Goal: Manage account settings

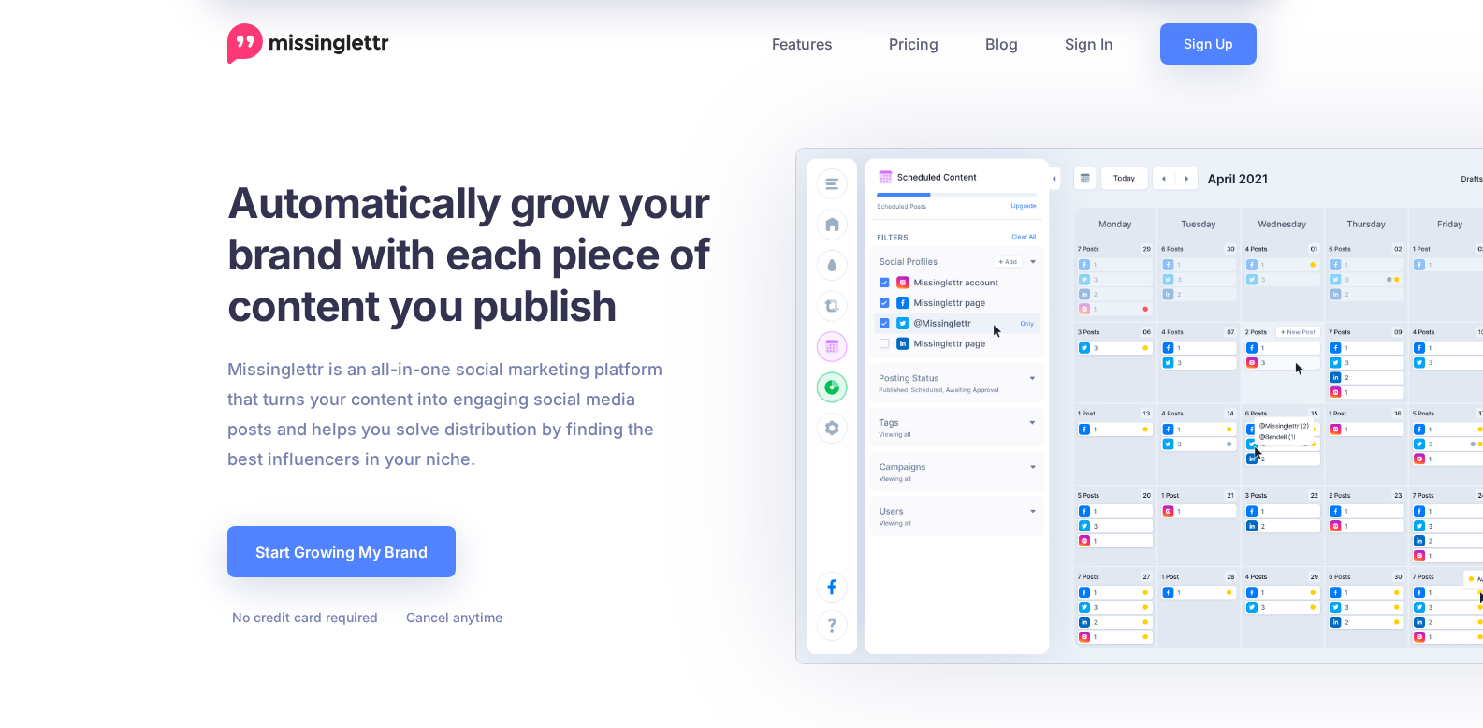
click at [1080, 39] on link "Sign In" at bounding box center [1088, 43] width 95 height 41
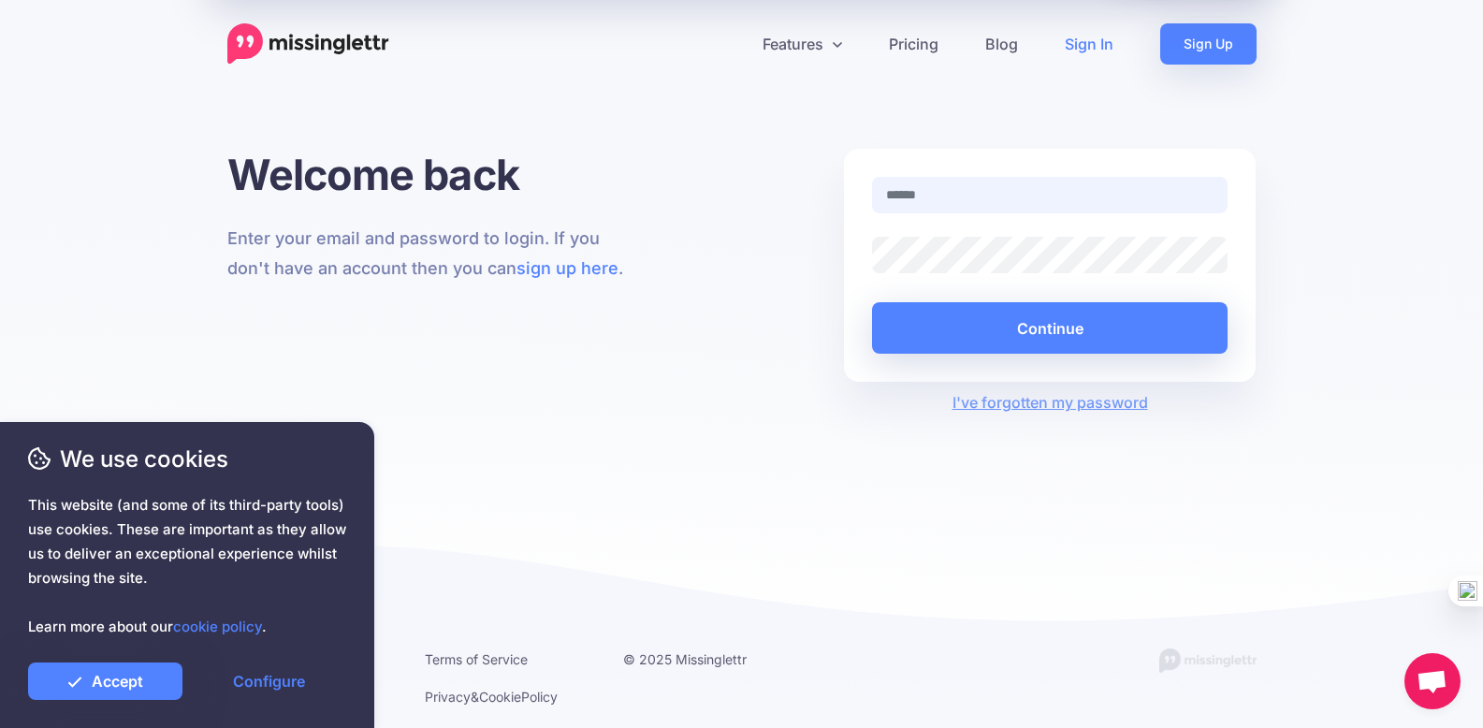
type input "**********"
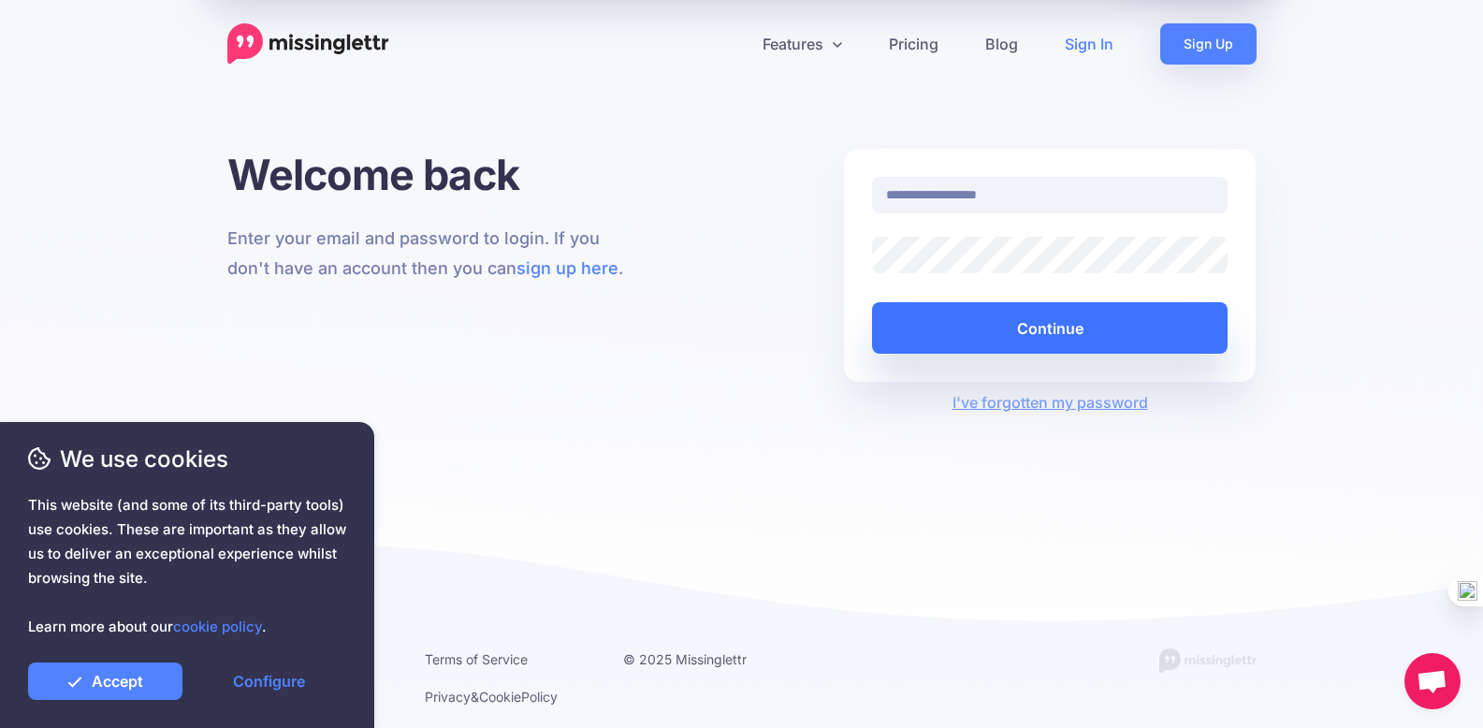
click at [1116, 314] on button "Continue" at bounding box center [1050, 327] width 356 height 51
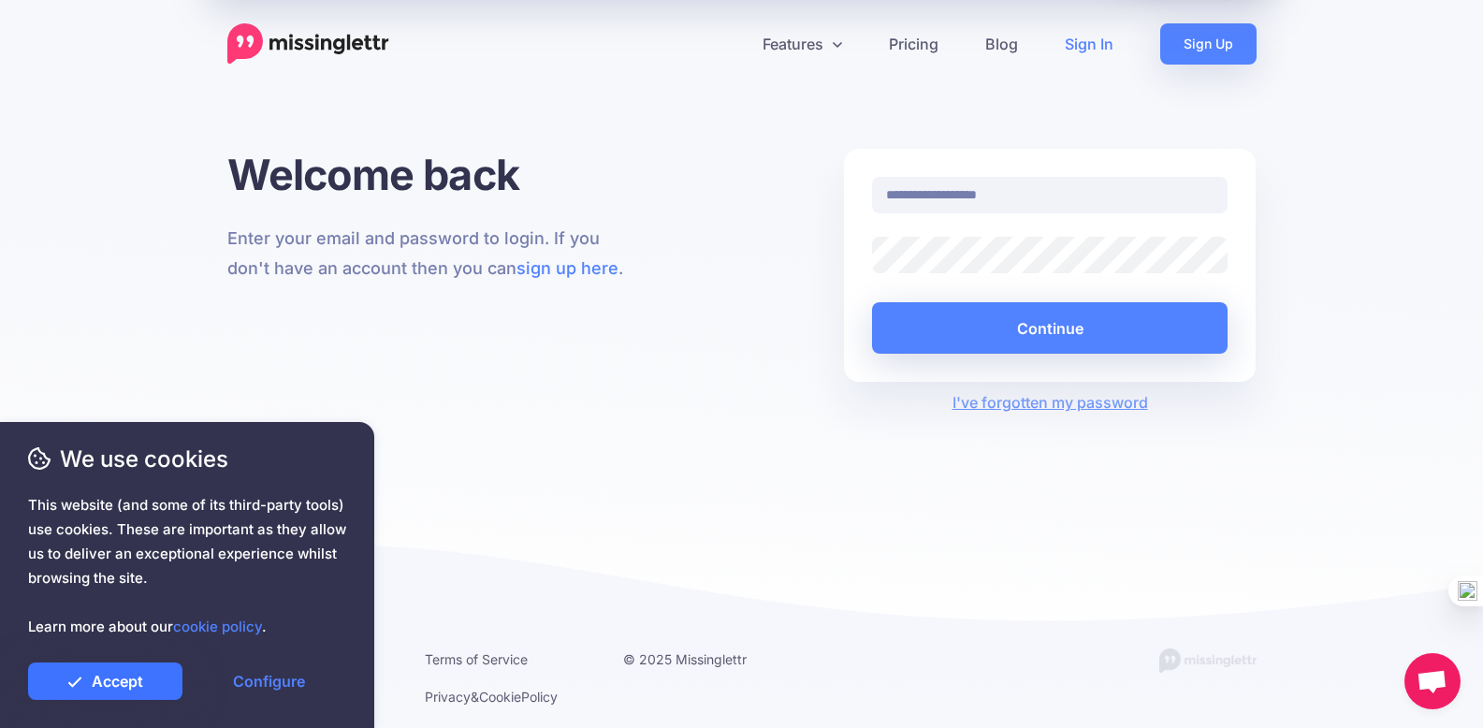
click at [110, 698] on link "Accept" at bounding box center [105, 680] width 154 height 37
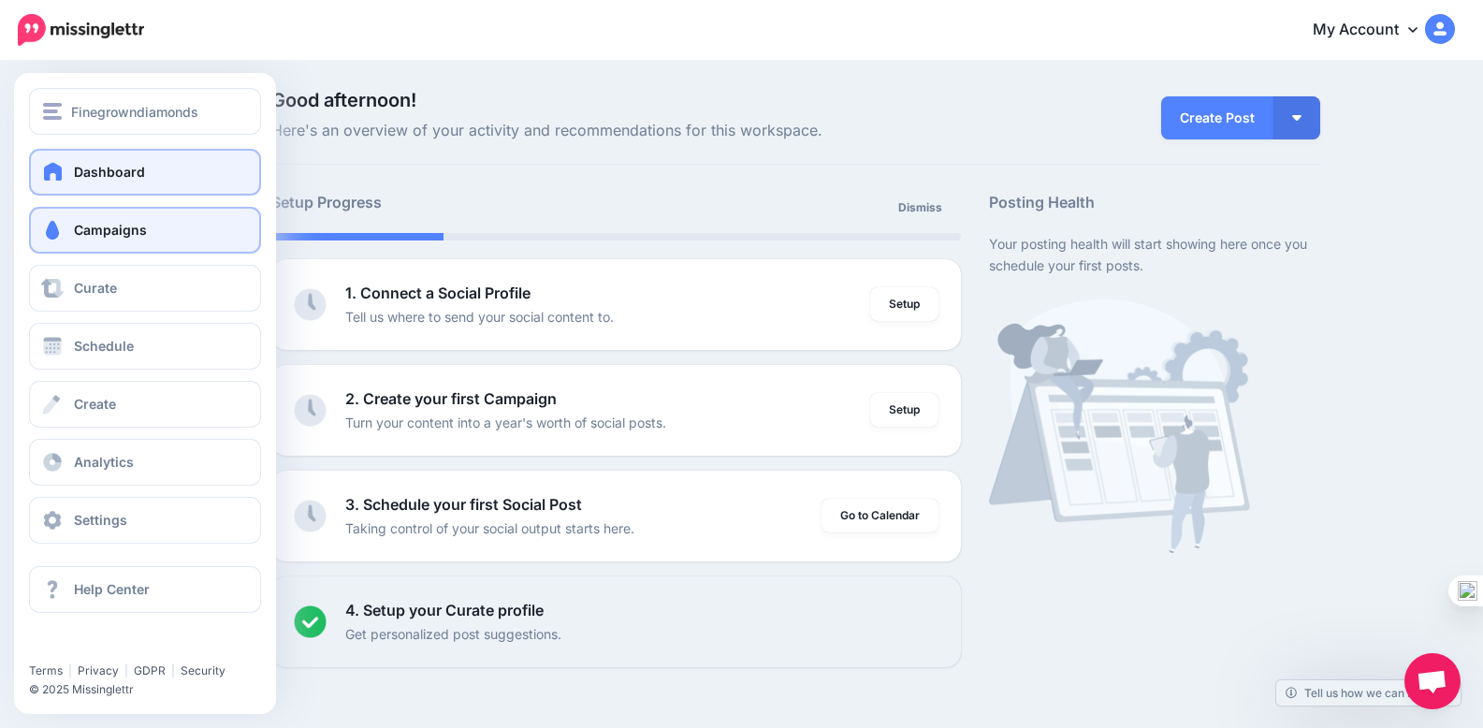
click at [216, 226] on link "Campaigns" at bounding box center [145, 230] width 232 height 47
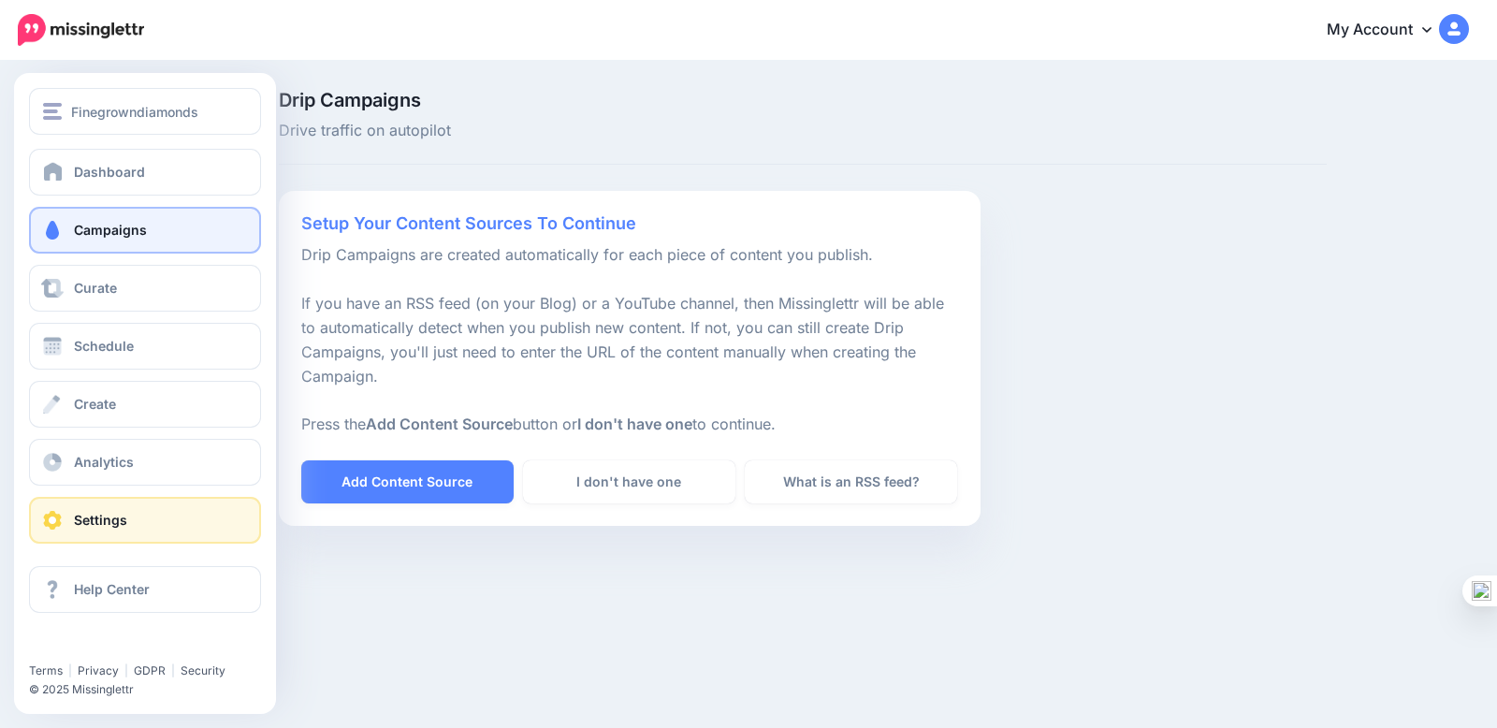
click at [68, 521] on link "Settings" at bounding box center [145, 520] width 232 height 47
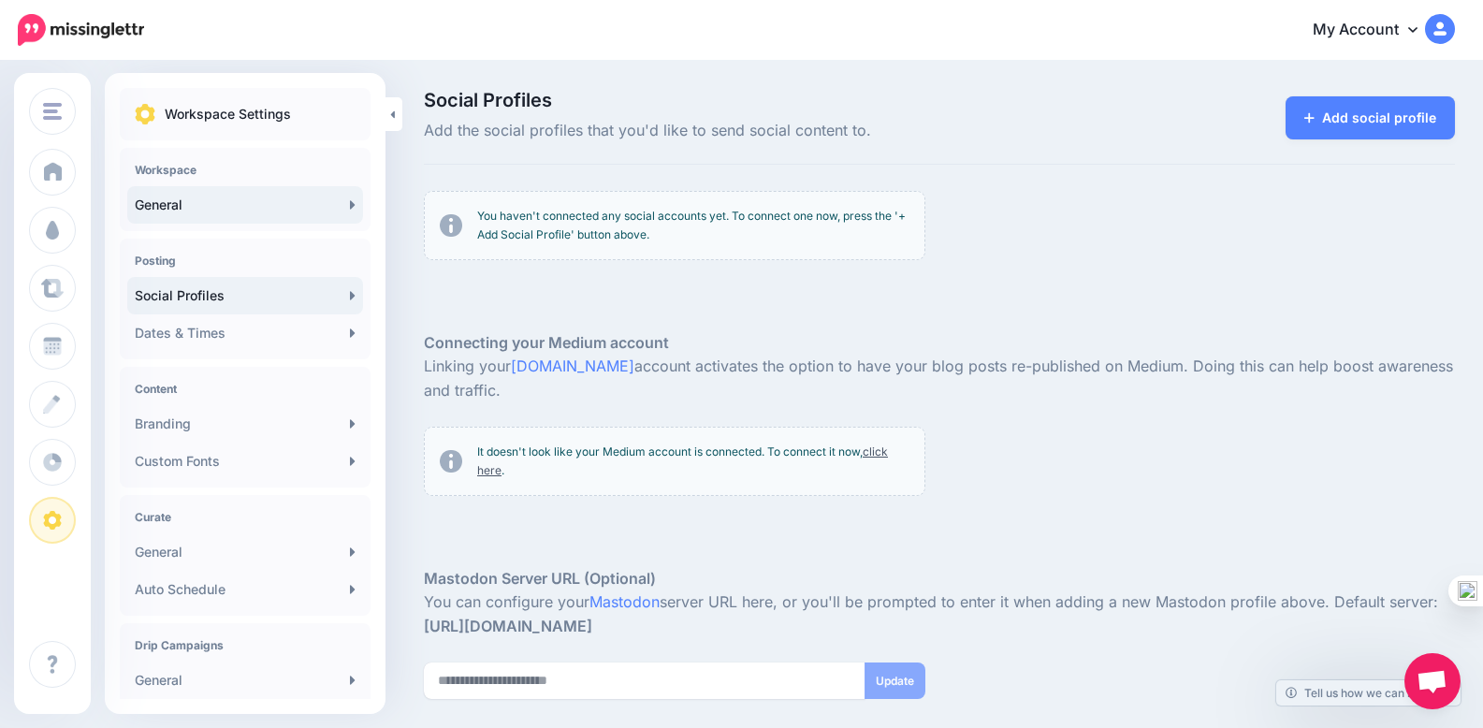
click at [336, 199] on link "General" at bounding box center [245, 204] width 236 height 37
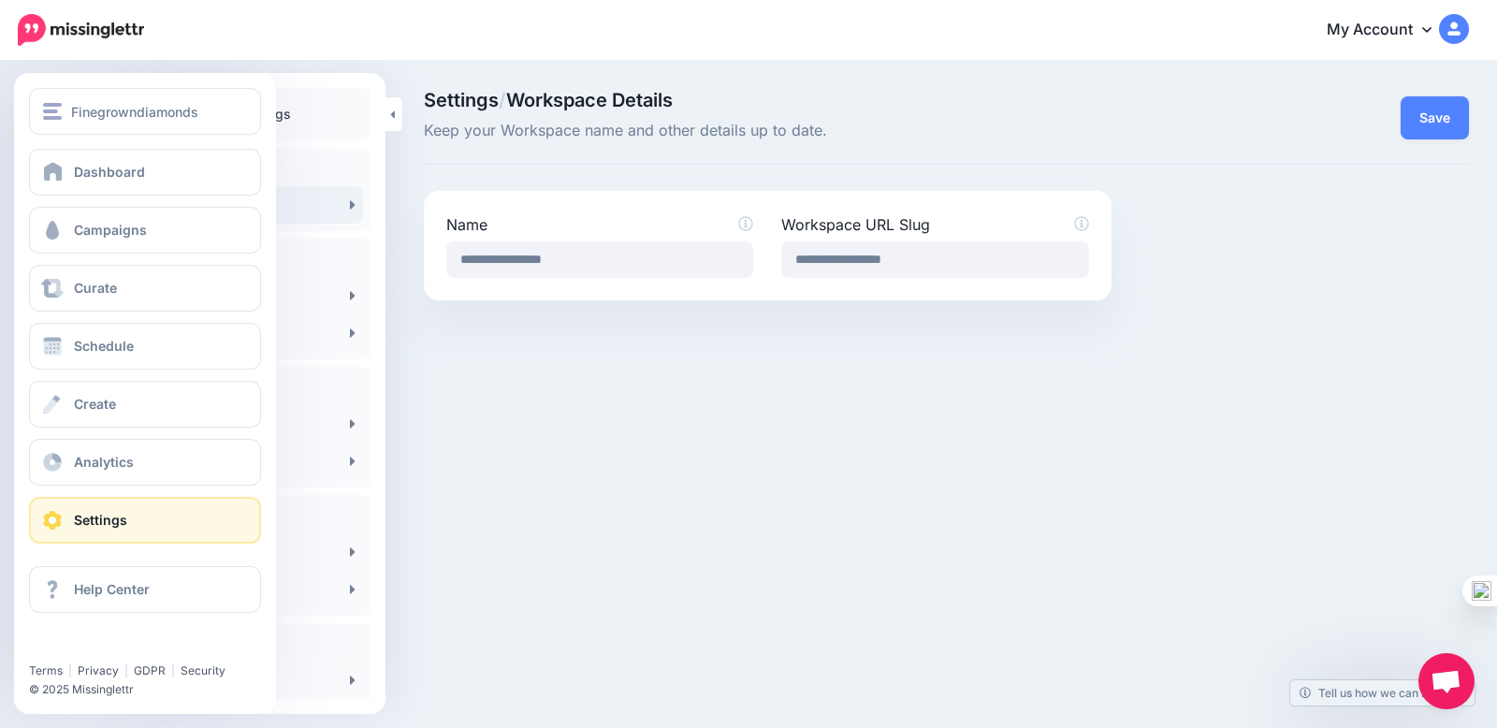
click at [124, 254] on div "Dashboard Campaigns Curate Schedule Create Analytics Settings Facebook Communit…" at bounding box center [145, 346] width 262 height 395
click at [164, 229] on link "Campaigns" at bounding box center [145, 230] width 232 height 47
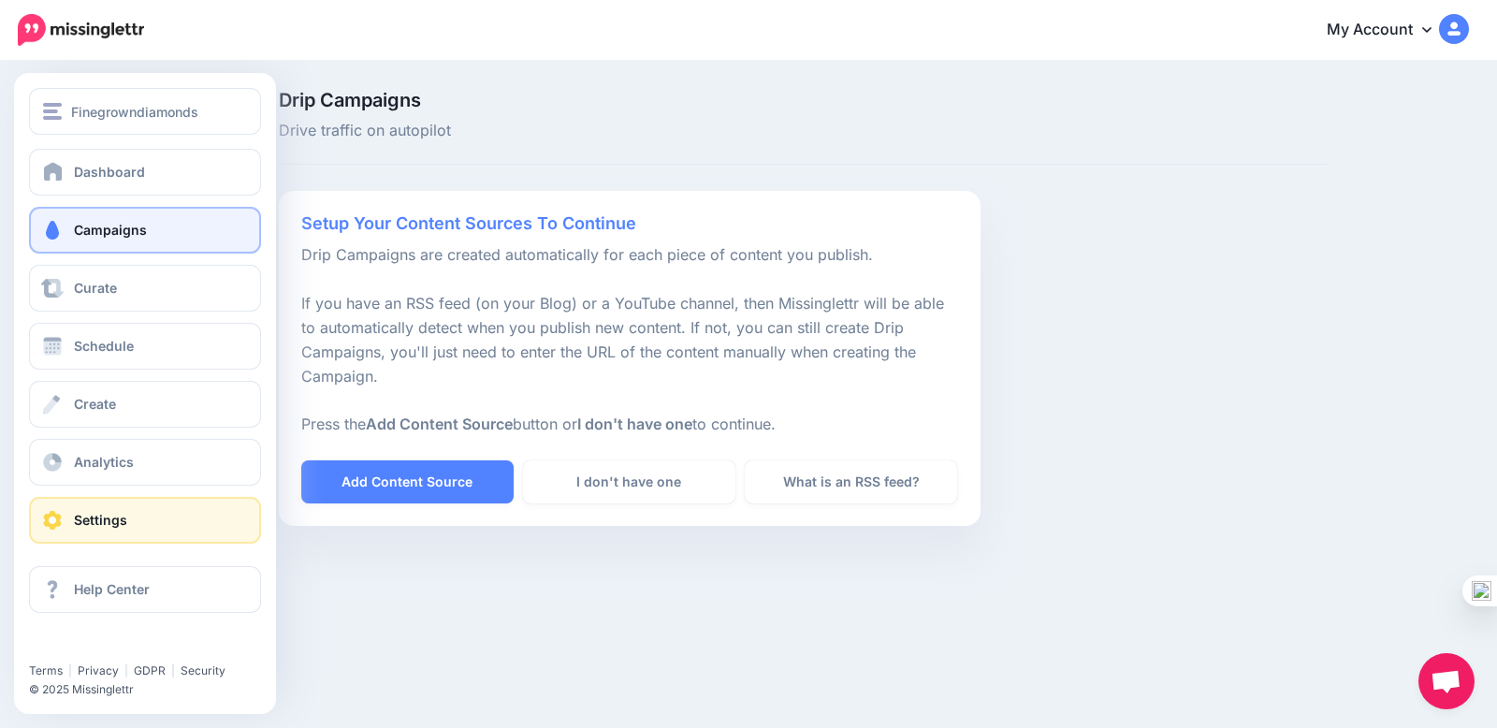
click at [89, 511] on link "Settings" at bounding box center [145, 520] width 232 height 47
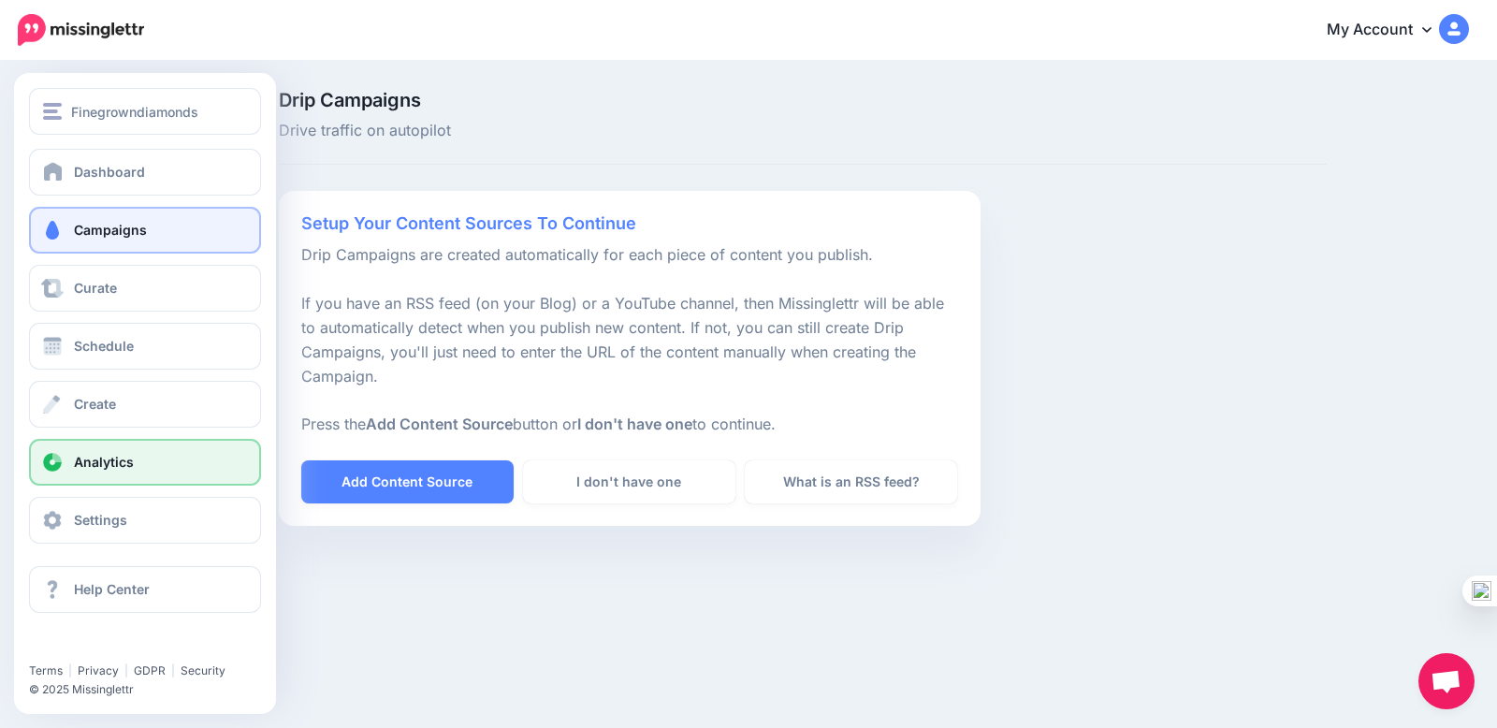
click at [100, 460] on span "Analytics" at bounding box center [104, 462] width 60 height 16
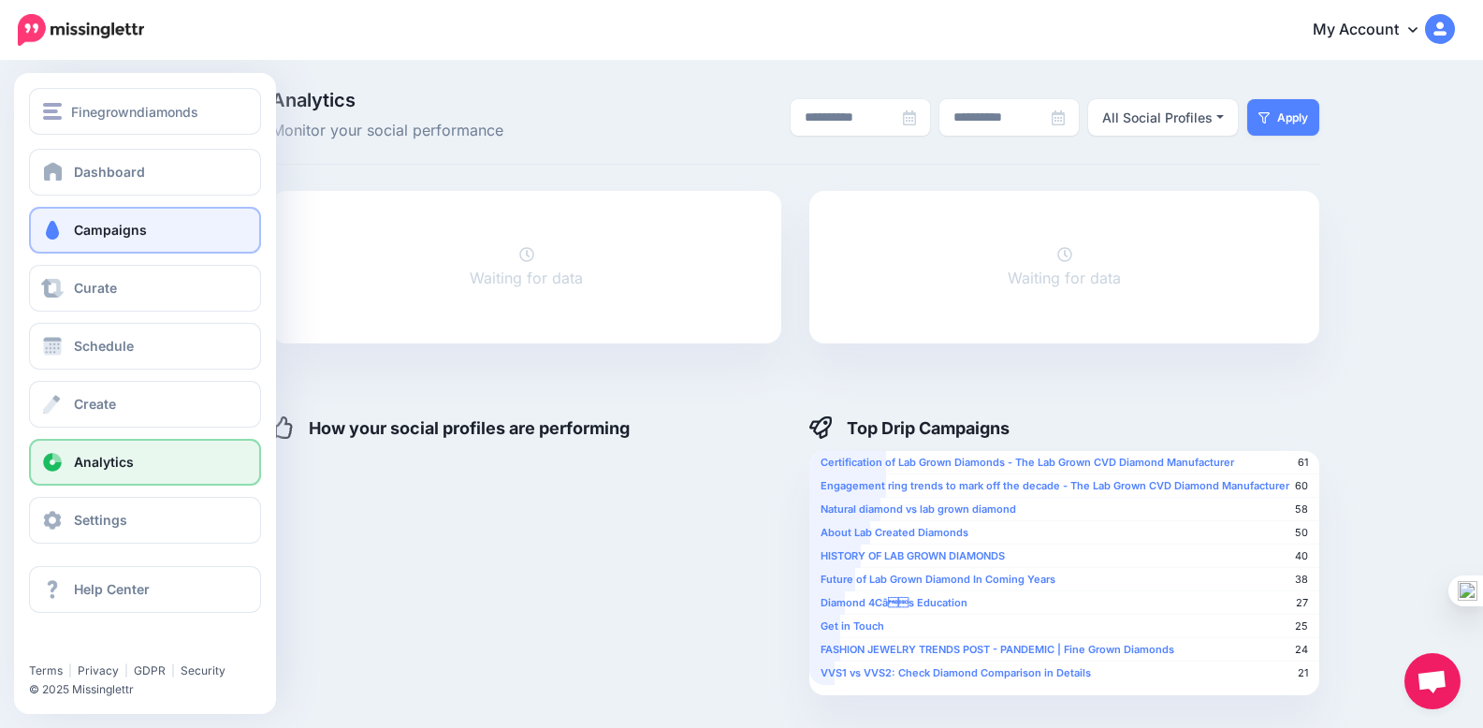
click at [59, 225] on span at bounding box center [52, 230] width 24 height 19
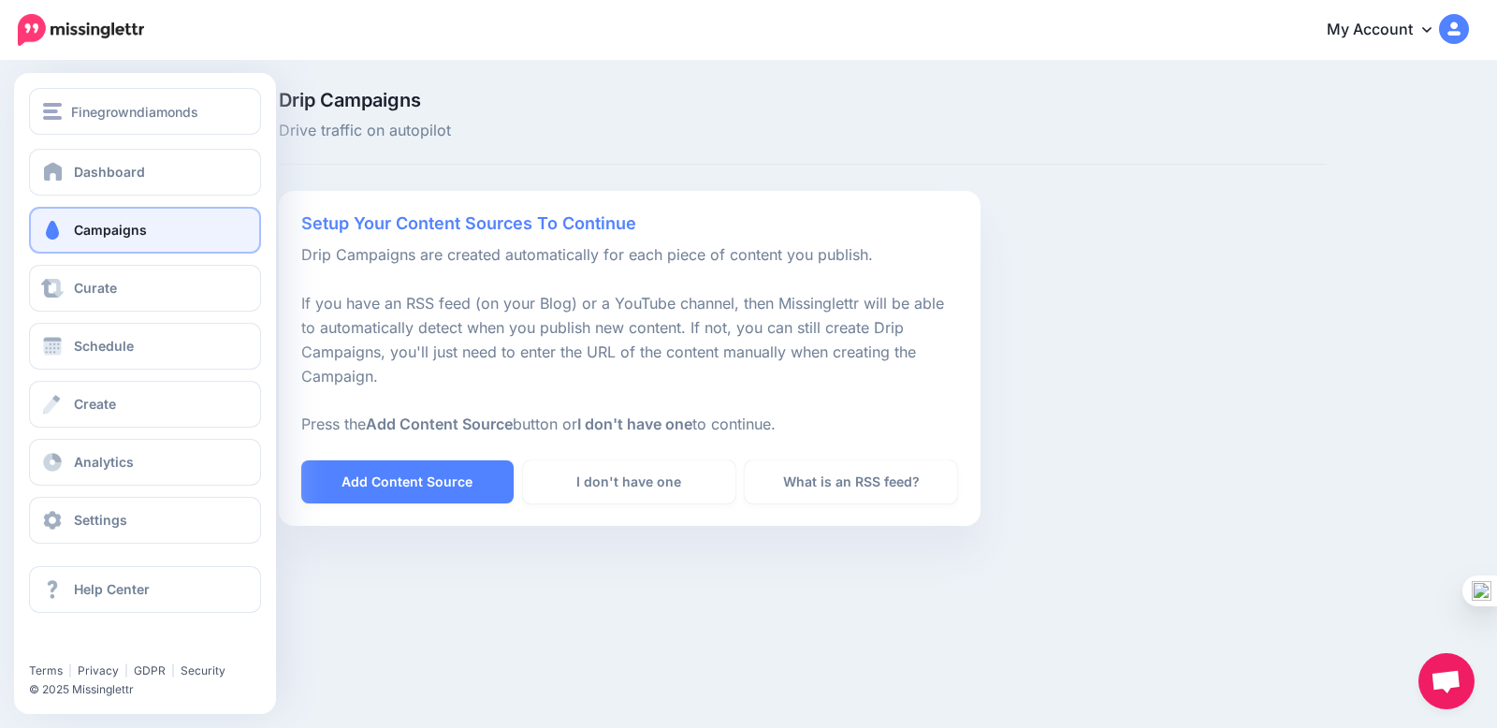
click at [45, 251] on link "Campaigns" at bounding box center [145, 230] width 232 height 47
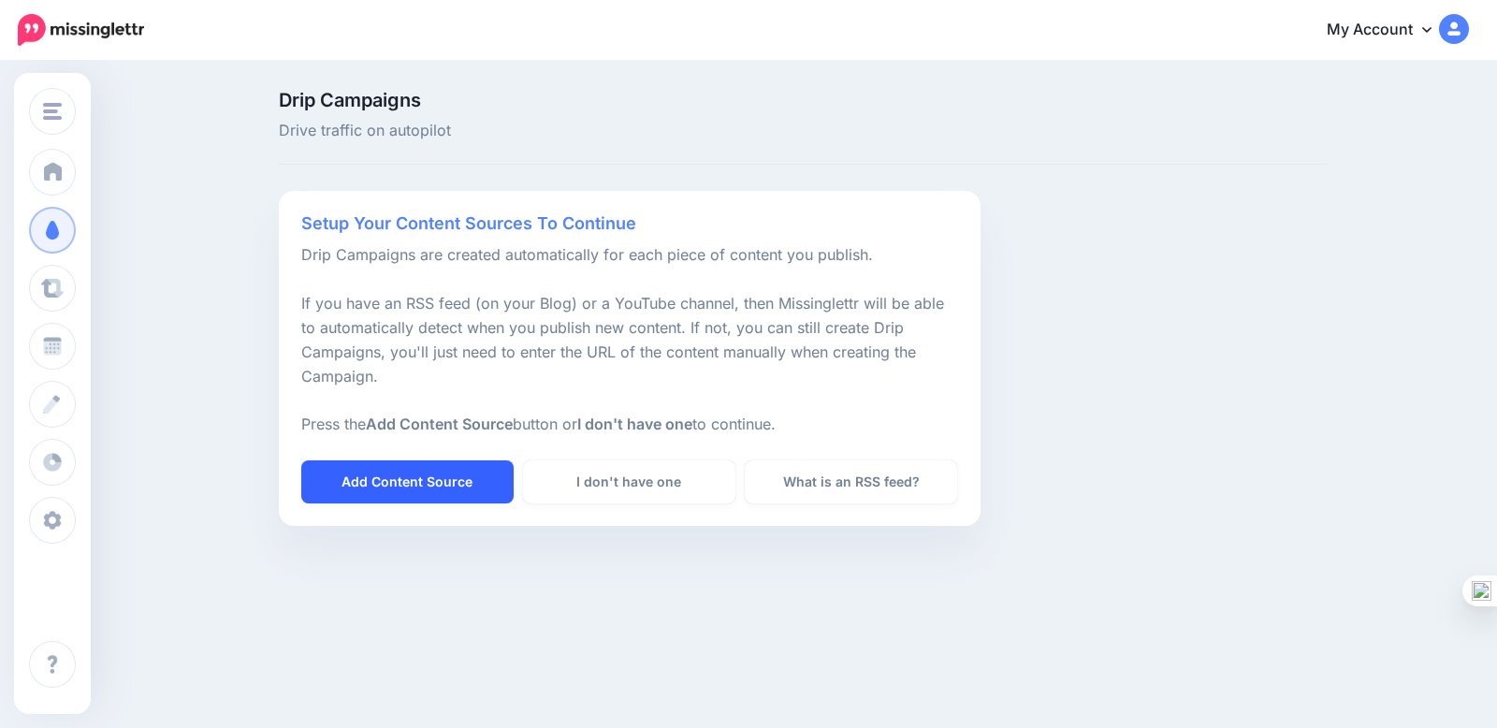
click at [401, 472] on link "Add Content Source" at bounding box center [407, 481] width 212 height 43
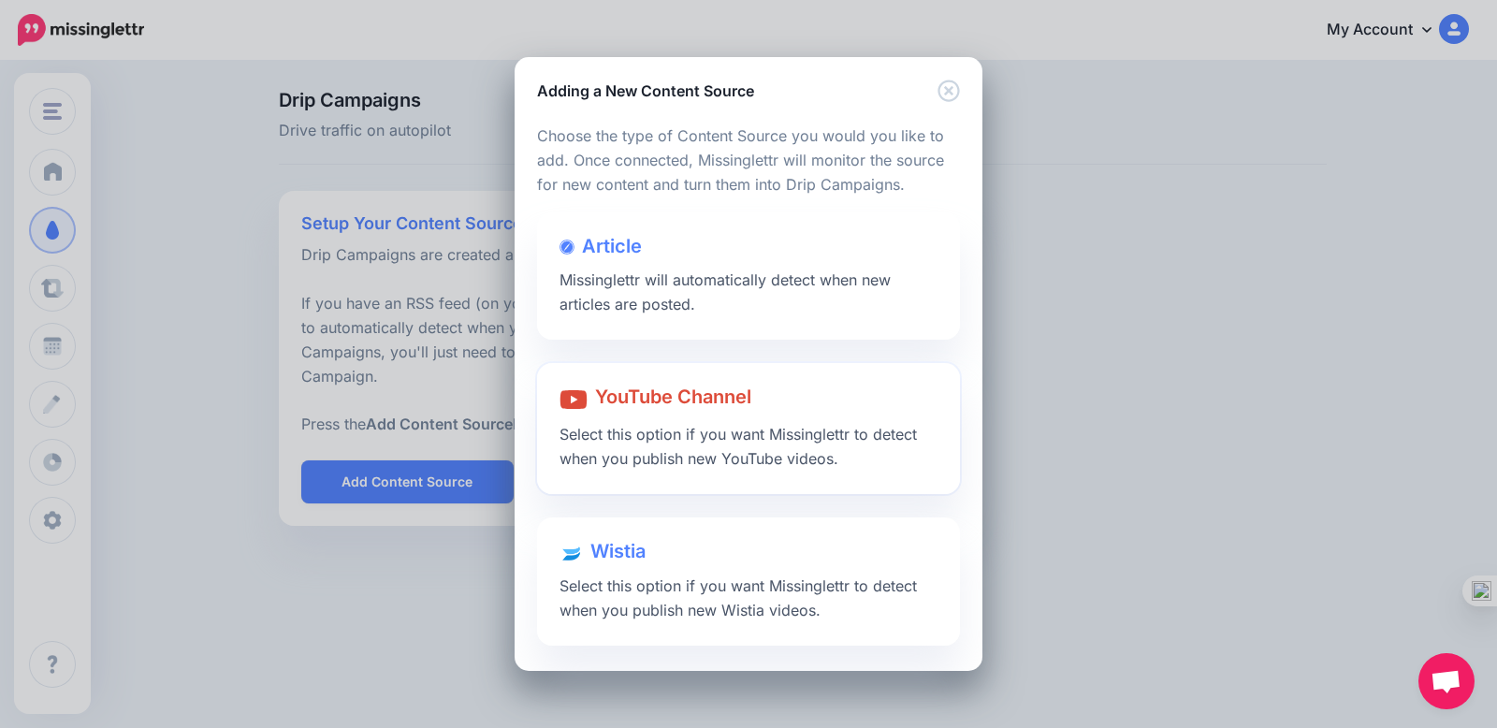
click at [740, 413] on div "YouTube Channel Select this option if you want Missinglettr to detect when you …" at bounding box center [748, 428] width 423 height 131
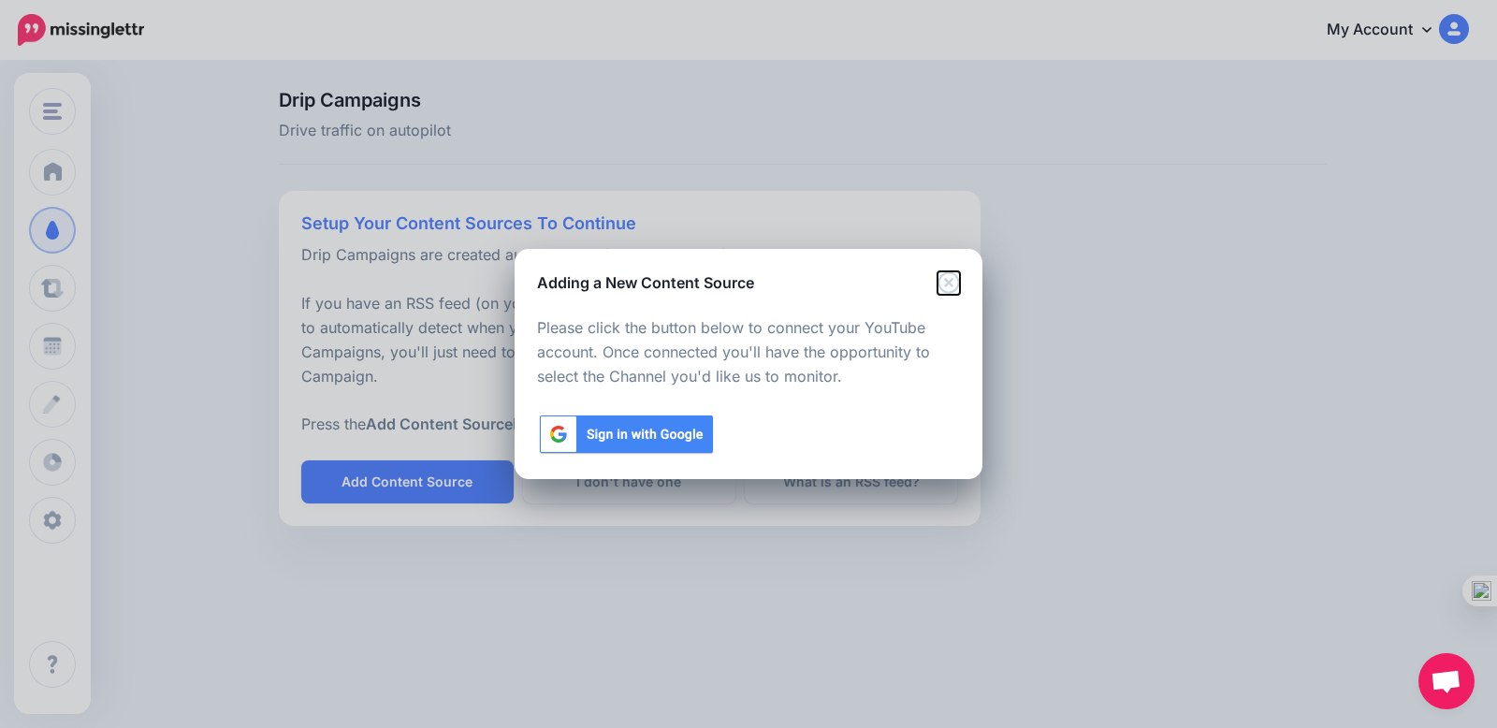
click at [947, 289] on icon "Close" at bounding box center [948, 282] width 22 height 22
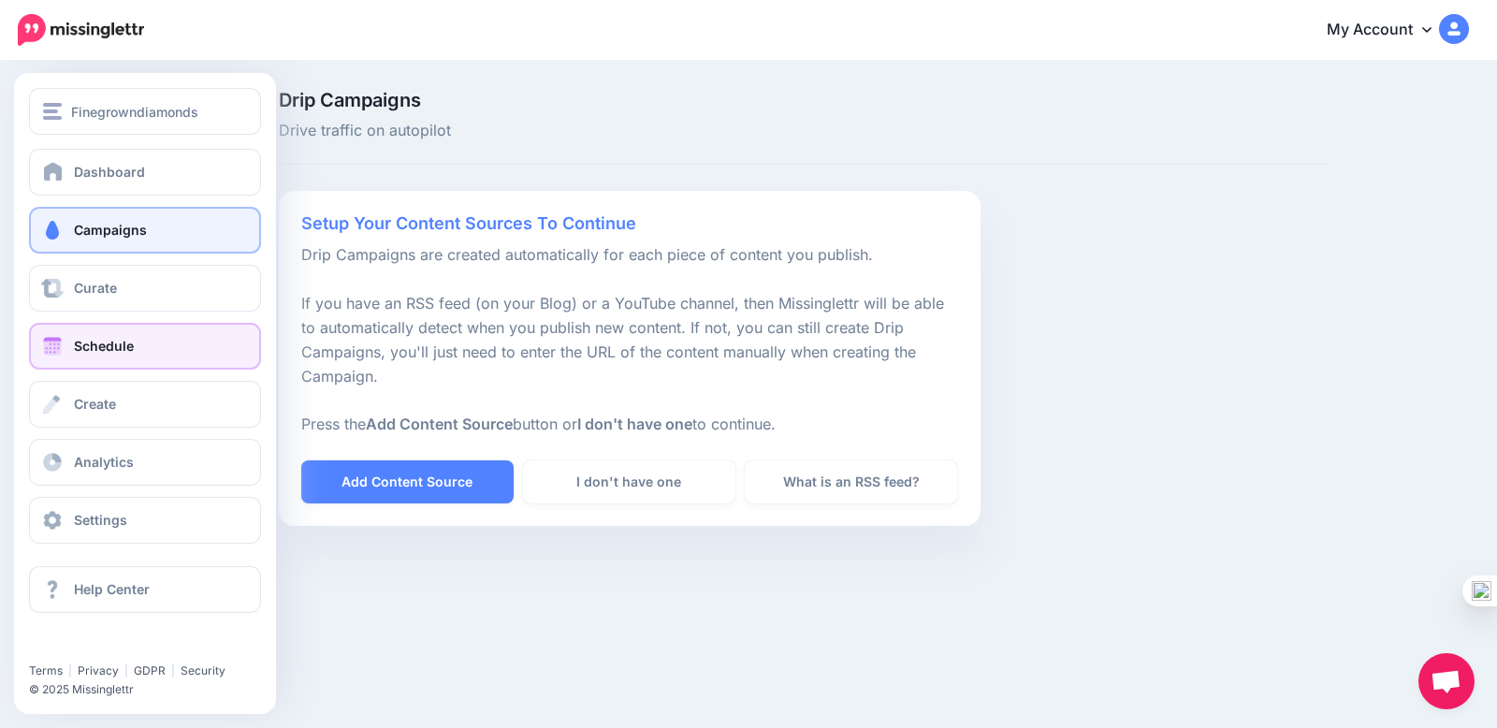
click at [122, 351] on span "Schedule" at bounding box center [104, 346] width 60 height 16
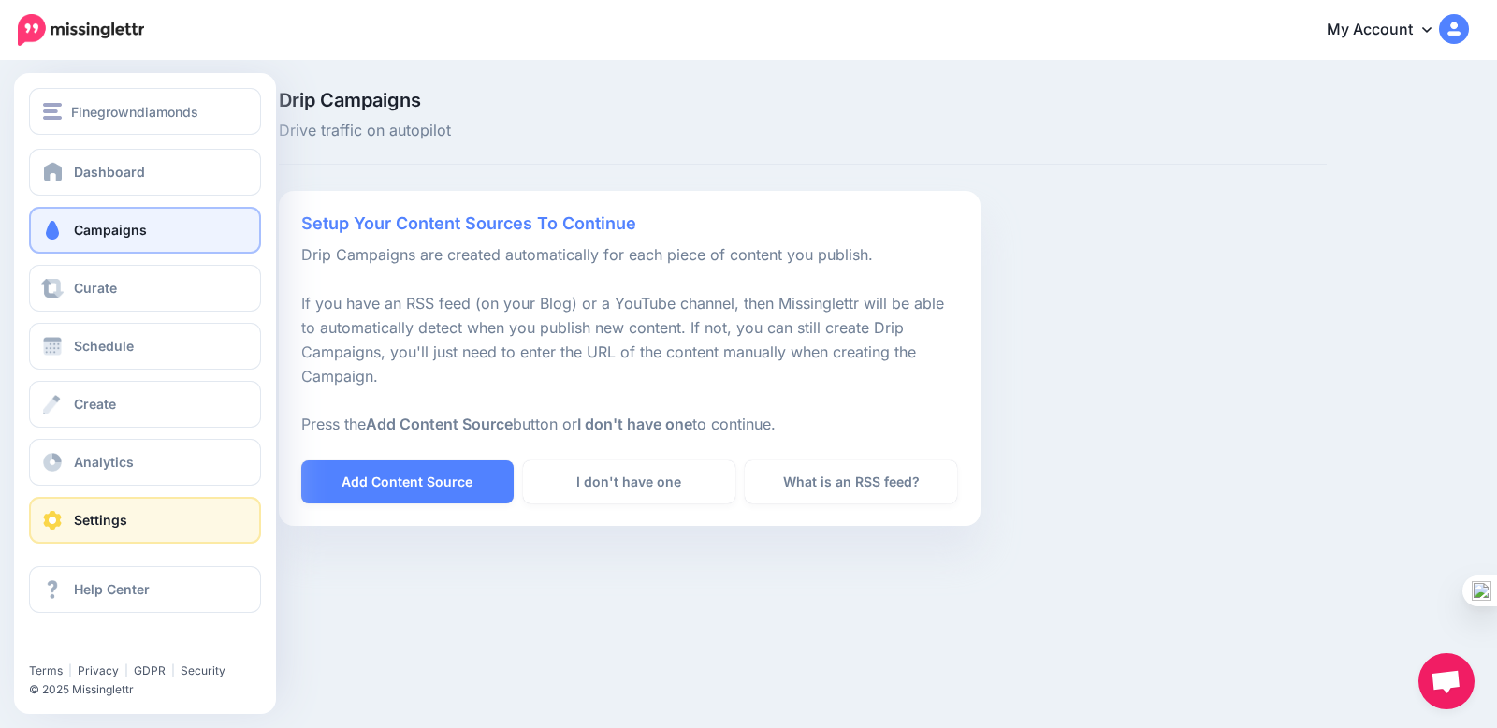
click at [157, 503] on link "Settings" at bounding box center [145, 520] width 232 height 47
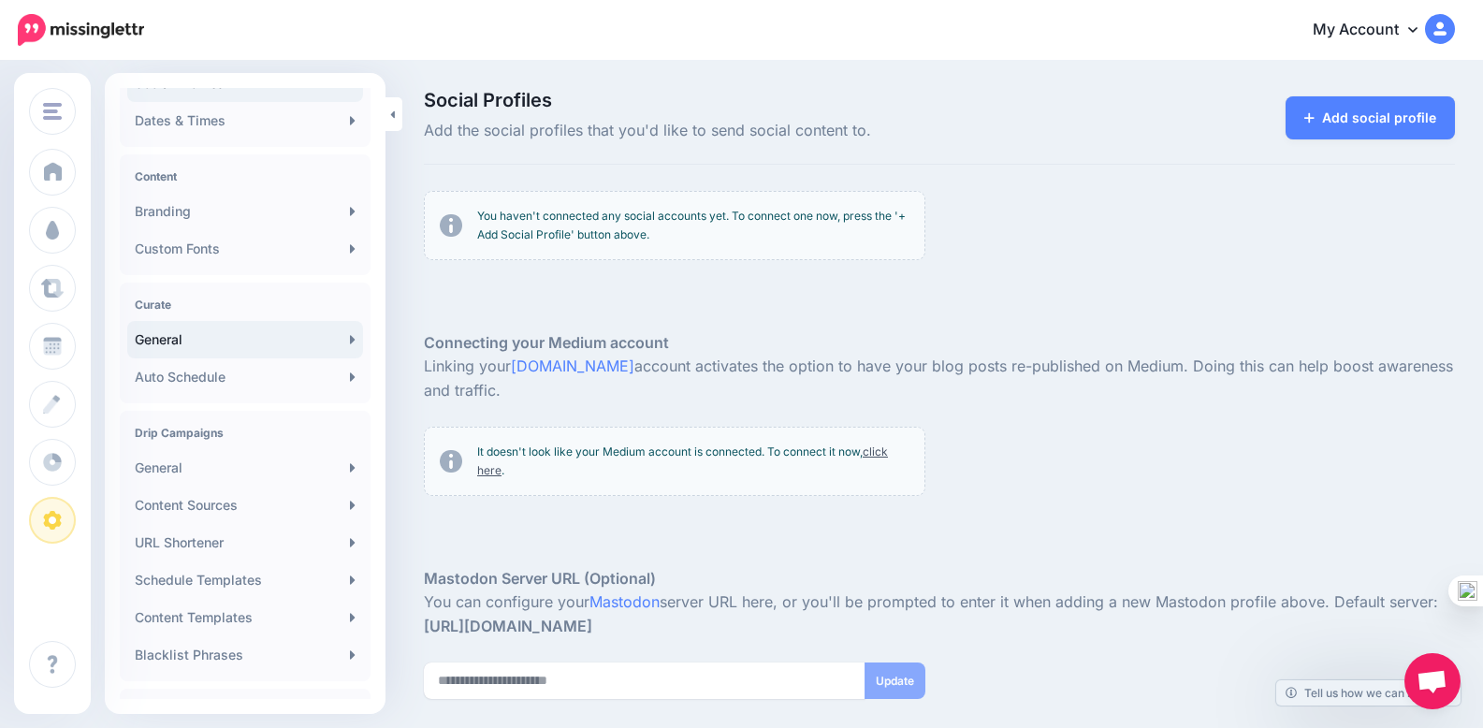
scroll to position [132, 0]
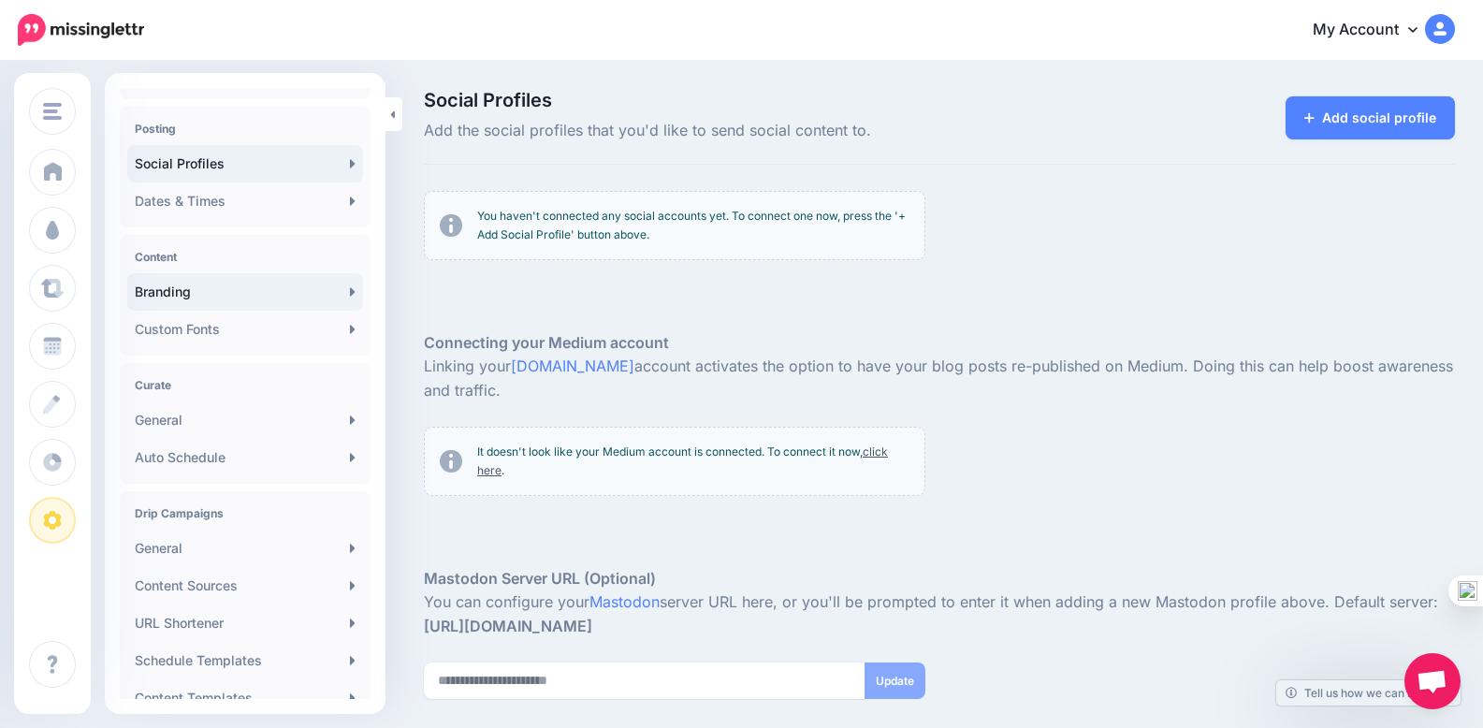
click at [243, 289] on link "Branding" at bounding box center [245, 291] width 236 height 37
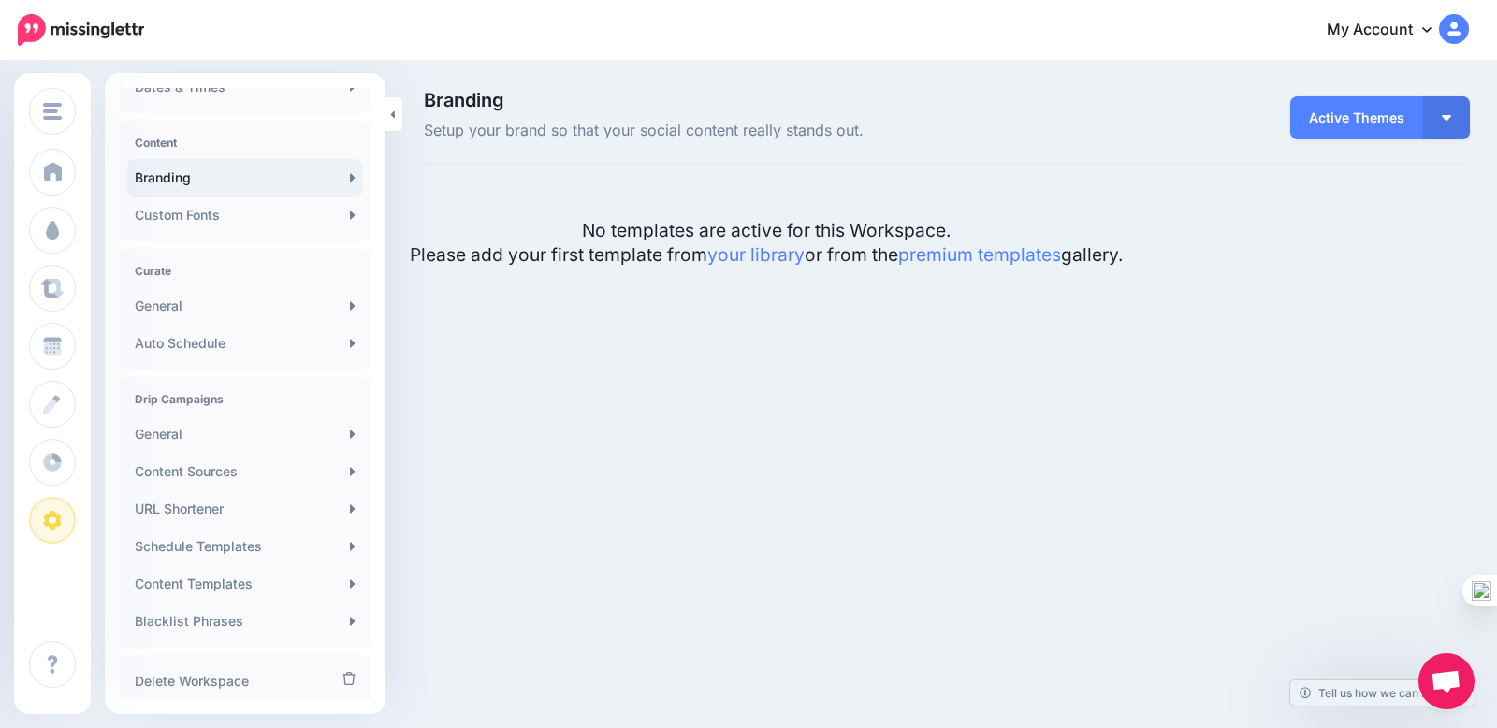
scroll to position [300, 0]
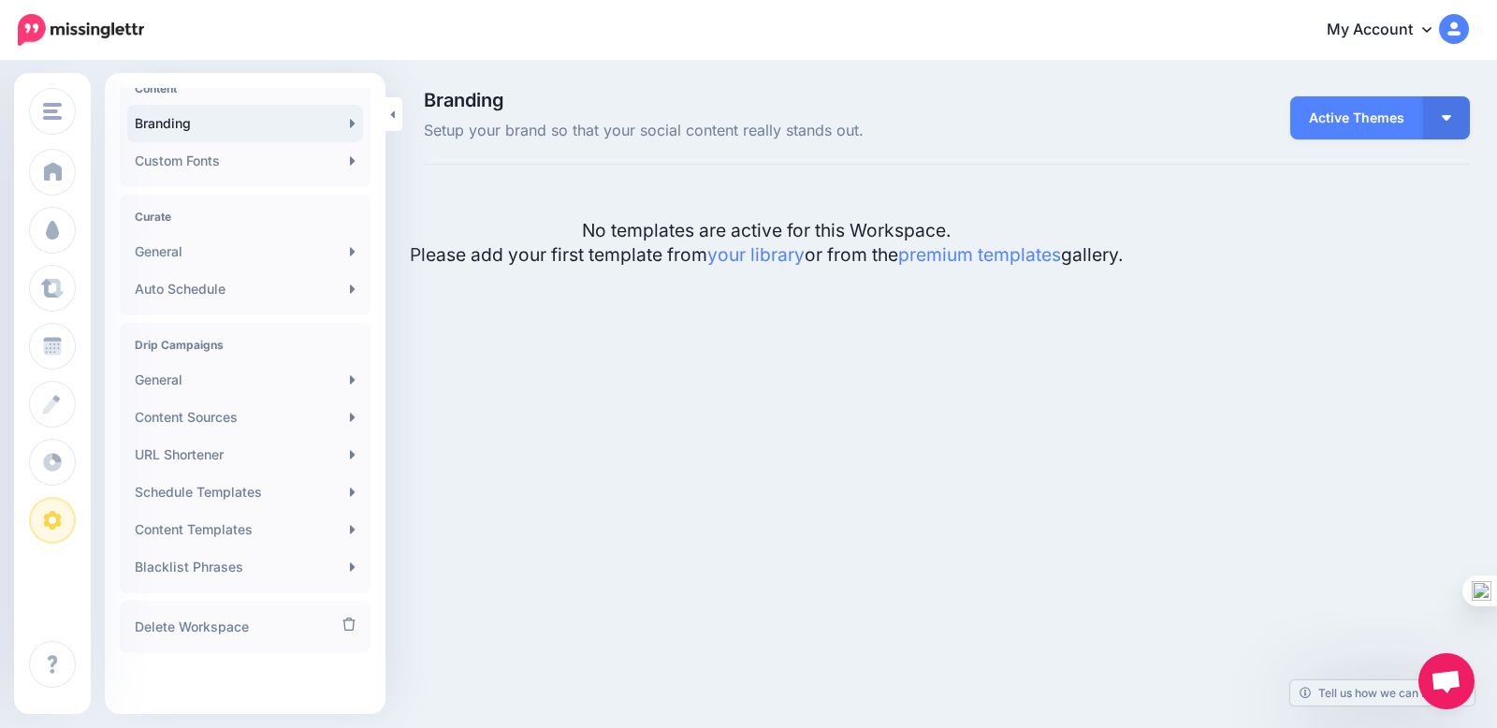
click at [1457, 39] on img at bounding box center [1454, 29] width 30 height 30
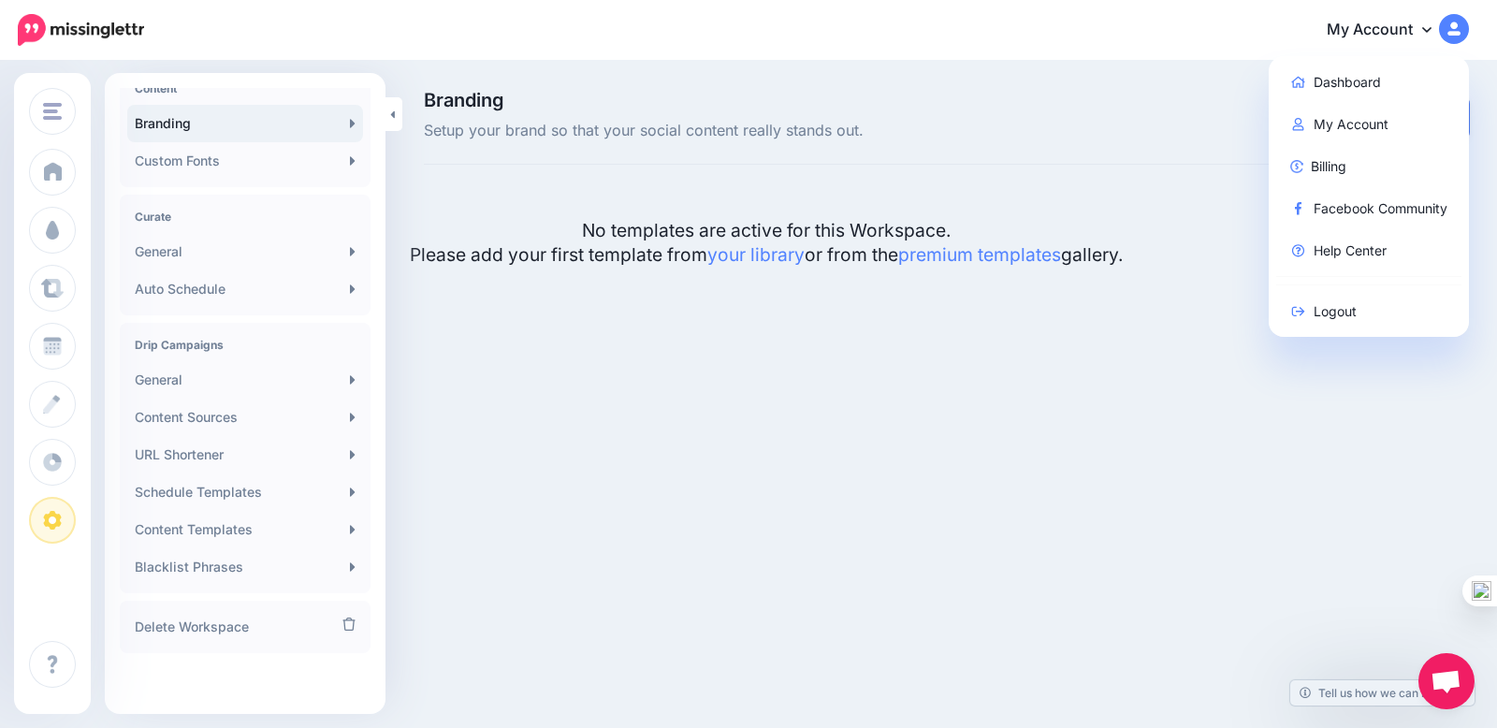
click at [1408, 38] on link "My Account" at bounding box center [1388, 30] width 161 height 46
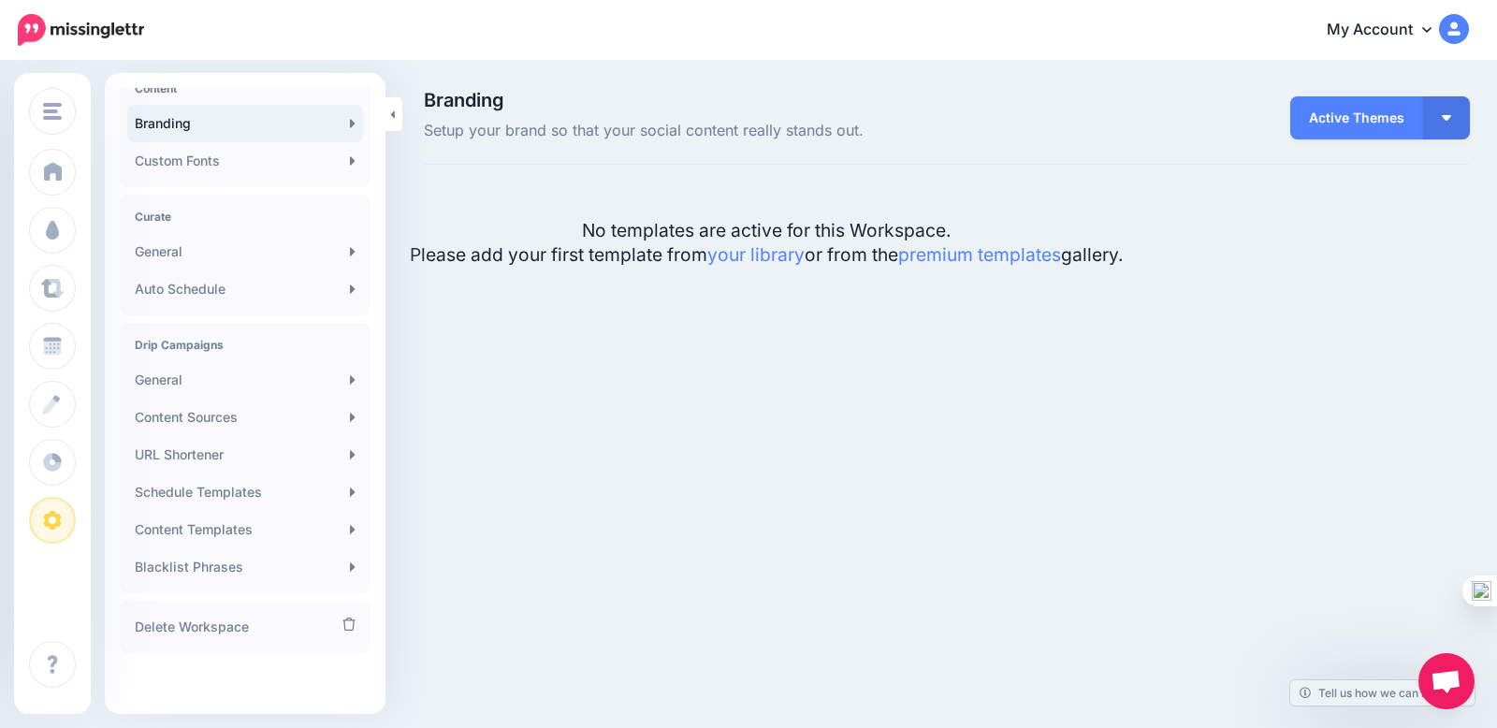
click at [1415, 27] on link "My Account" at bounding box center [1388, 30] width 161 height 46
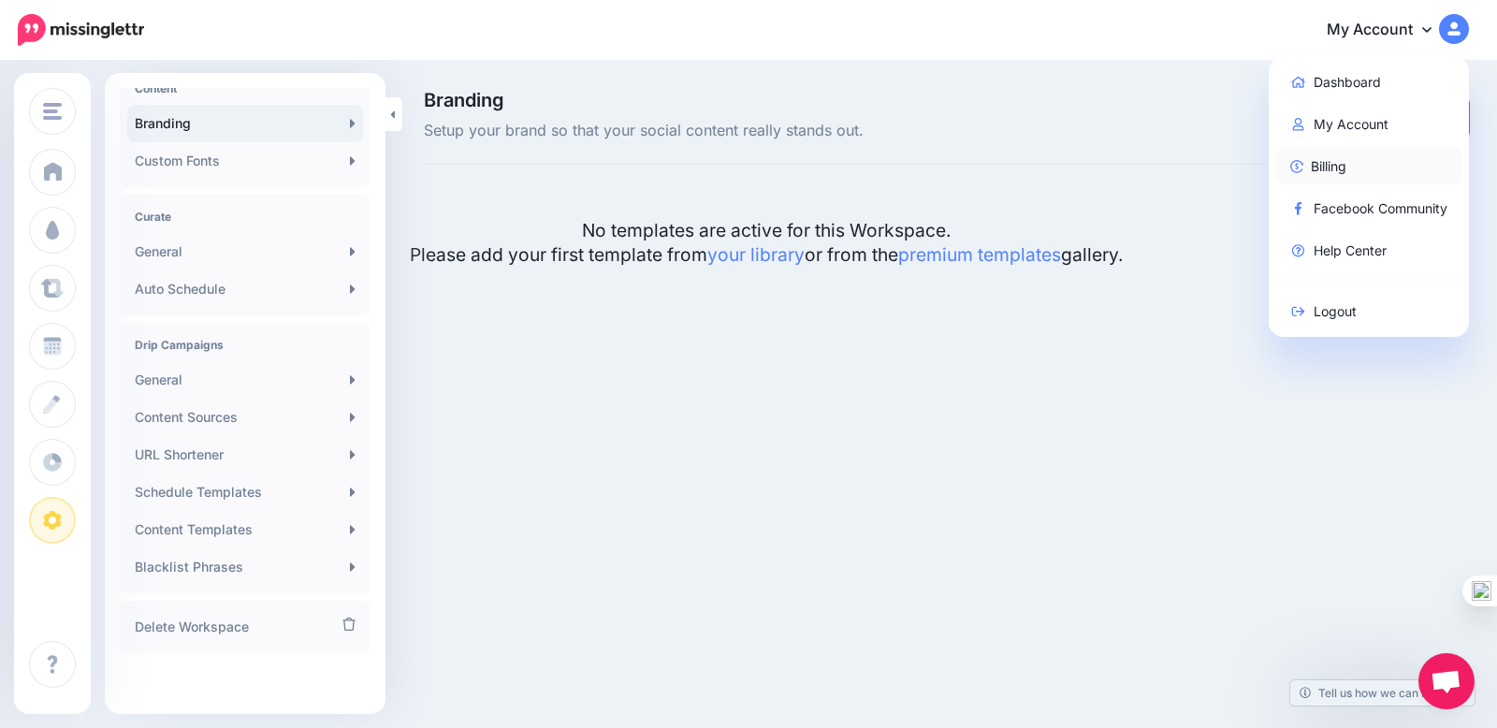
click at [1374, 153] on link "Billing" at bounding box center [1369, 166] width 186 height 36
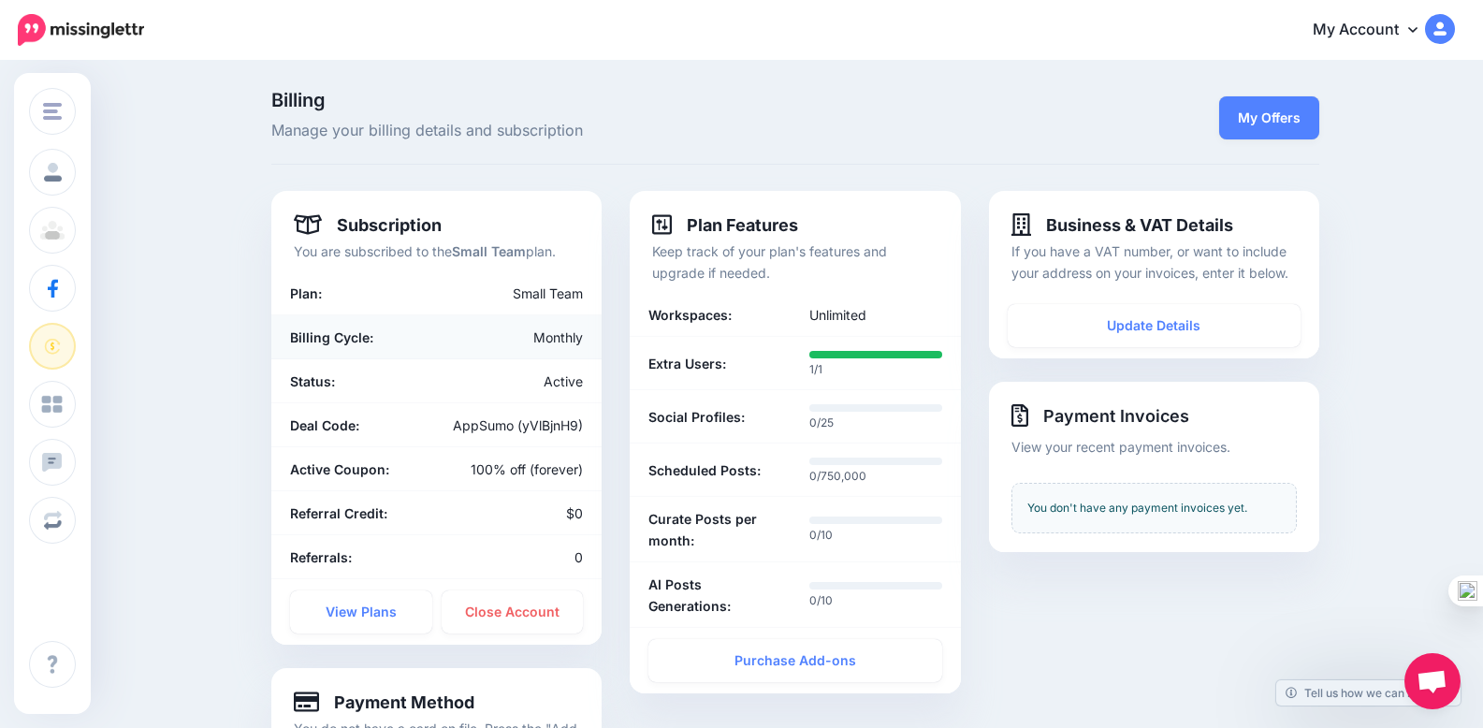
click at [536, 334] on div "Monthly" at bounding box center [517, 337] width 161 height 22
drag, startPoint x: 495, startPoint y: 454, endPoint x: 576, endPoint y: 448, distance: 81.6
click at [553, 450] on li "Active Coupon: 100% off (forever)" at bounding box center [436, 469] width 330 height 44
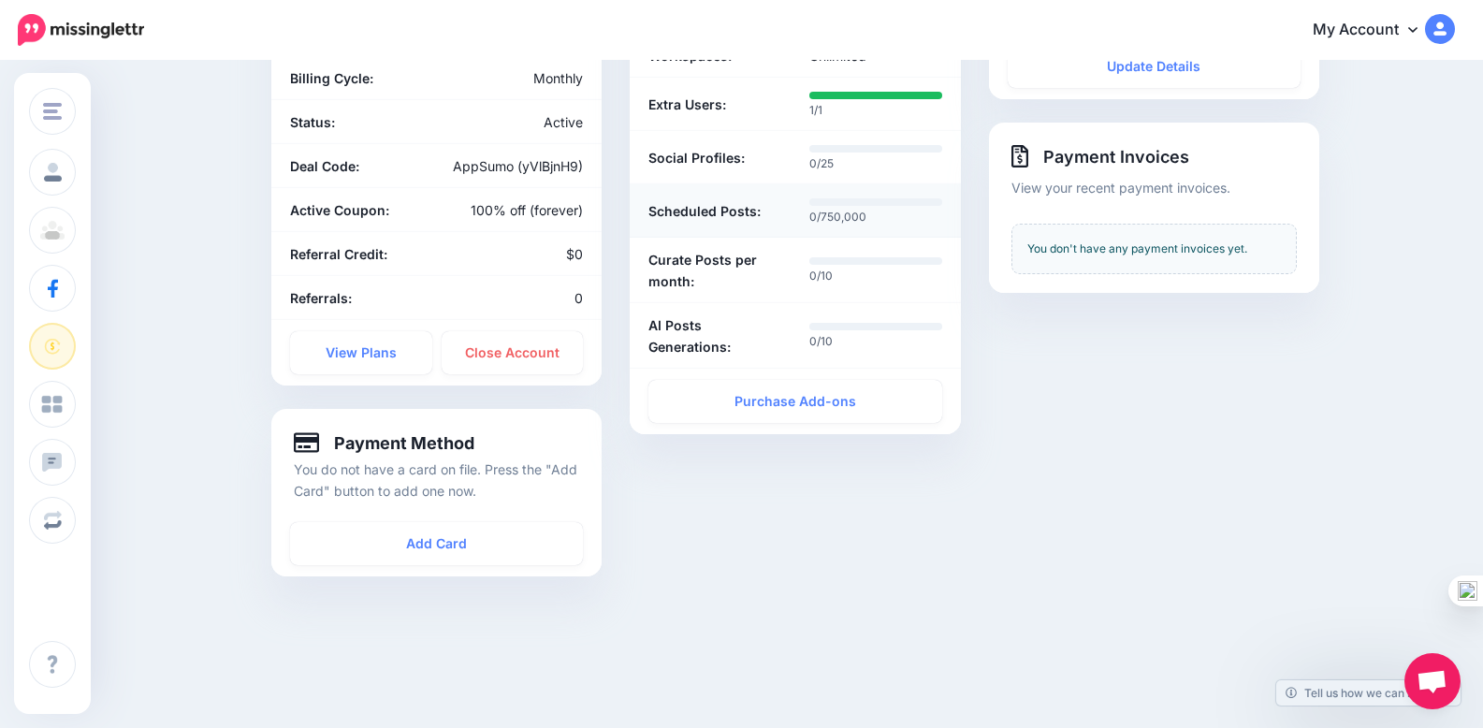
scroll to position [319, 0]
